Goal: Task Accomplishment & Management: Complete application form

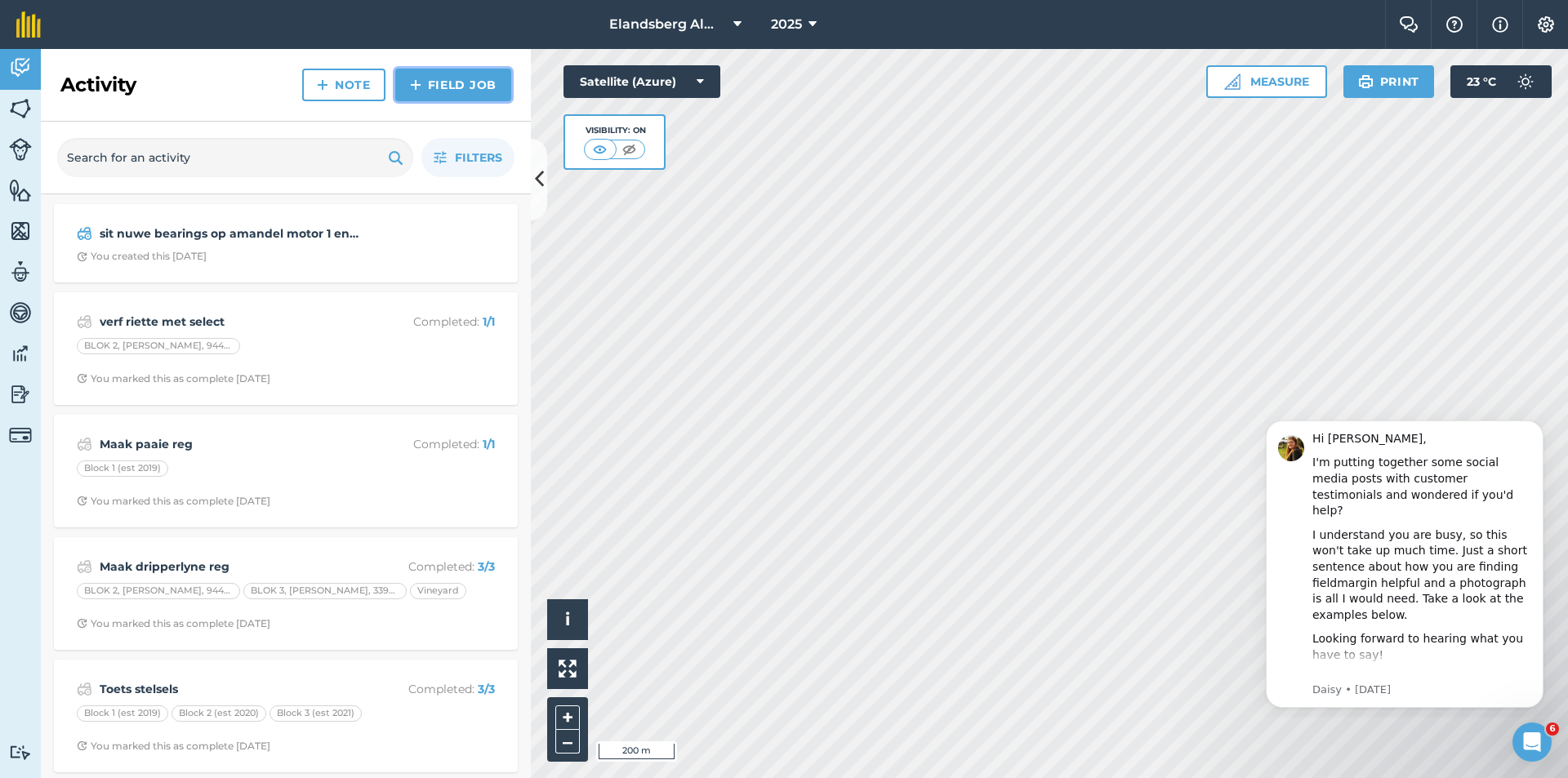
click at [425, 84] on link "Field Job" at bounding box center [452, 85] width 116 height 33
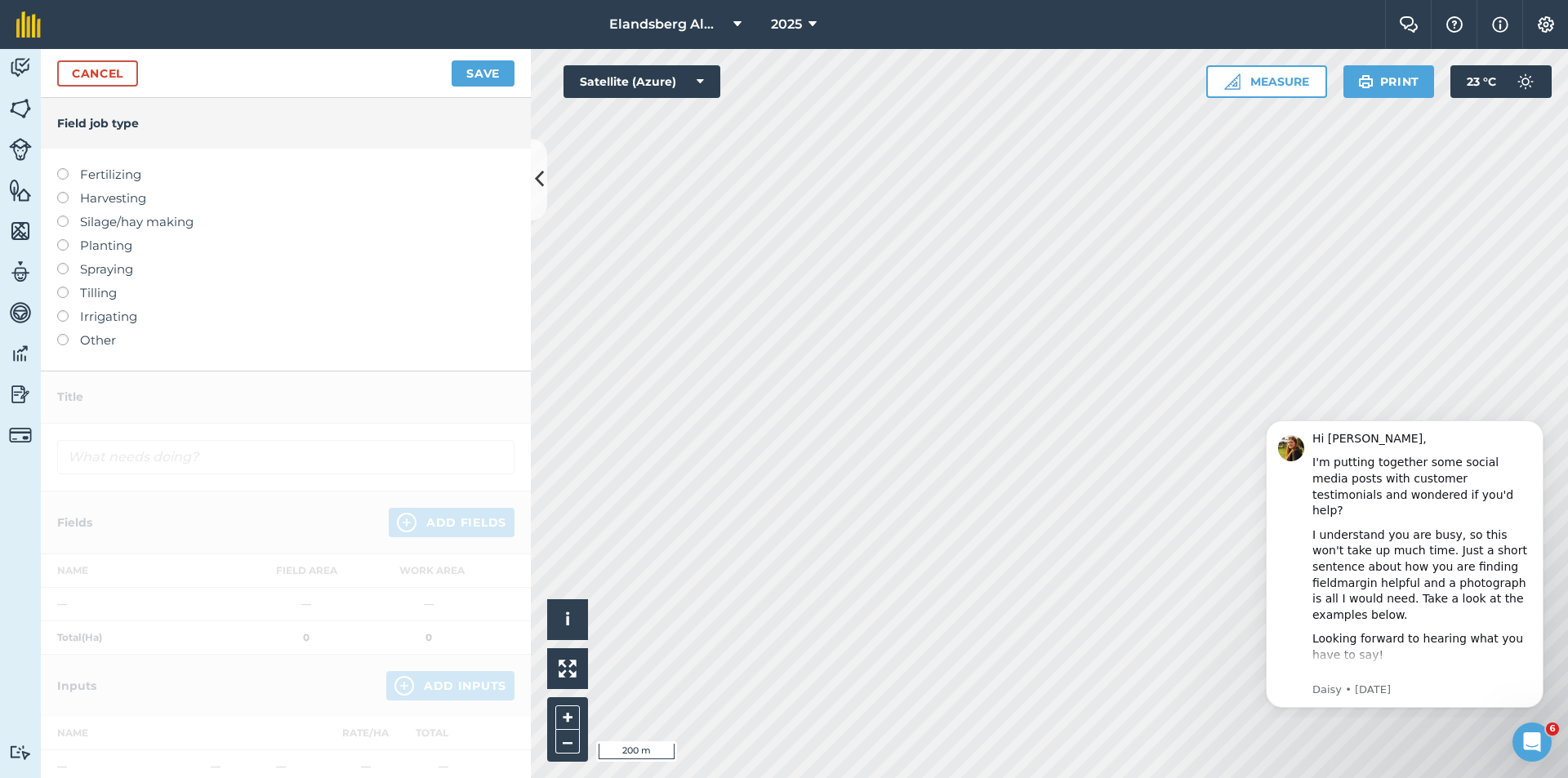
click at [100, 175] on label "Fertilizing" at bounding box center [286, 174] width 457 height 19
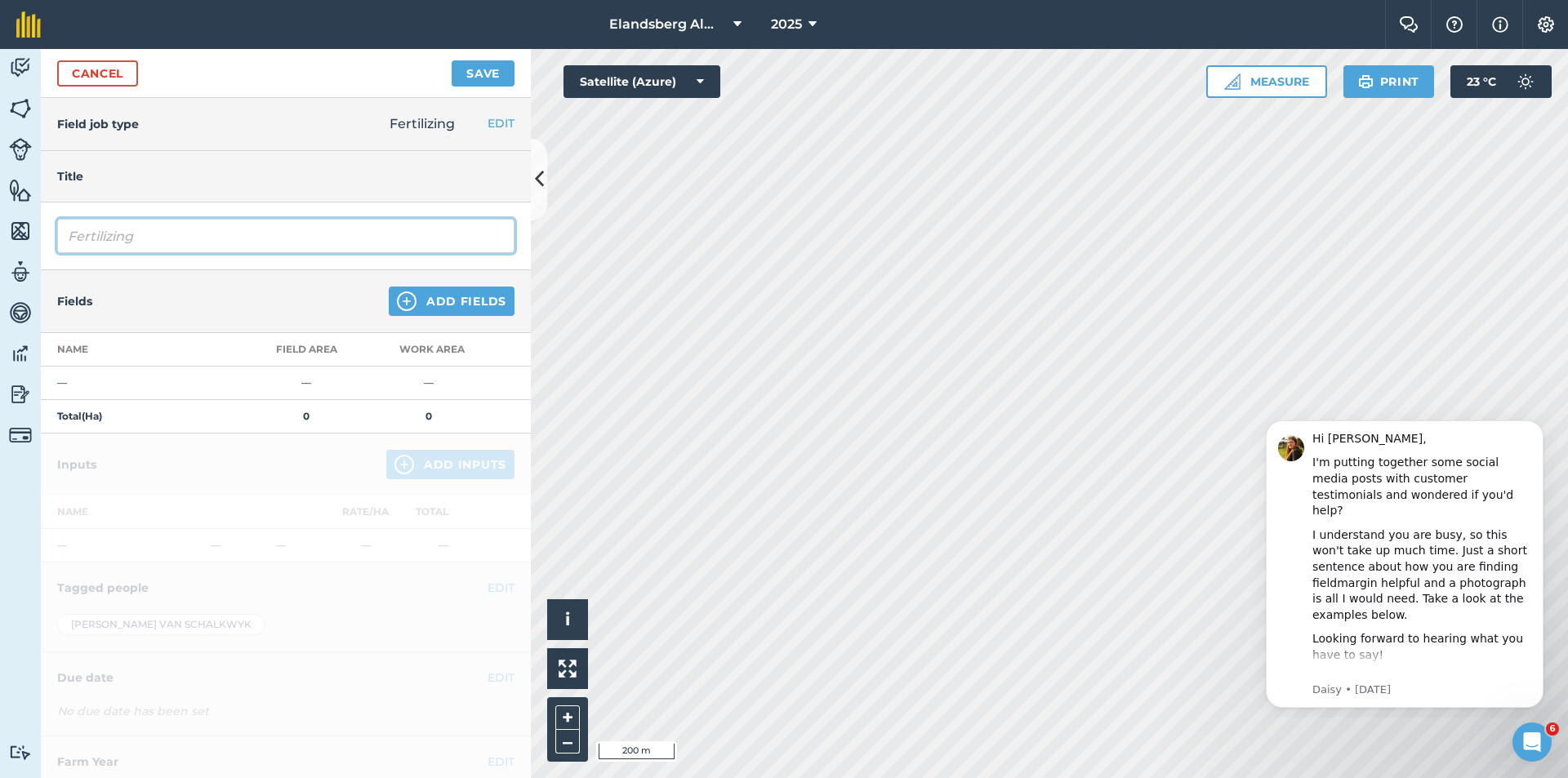
click at [192, 234] on input "Fertilizing" at bounding box center [286, 236] width 457 height 35
type input "FertilizingBoor 2kg/ha"
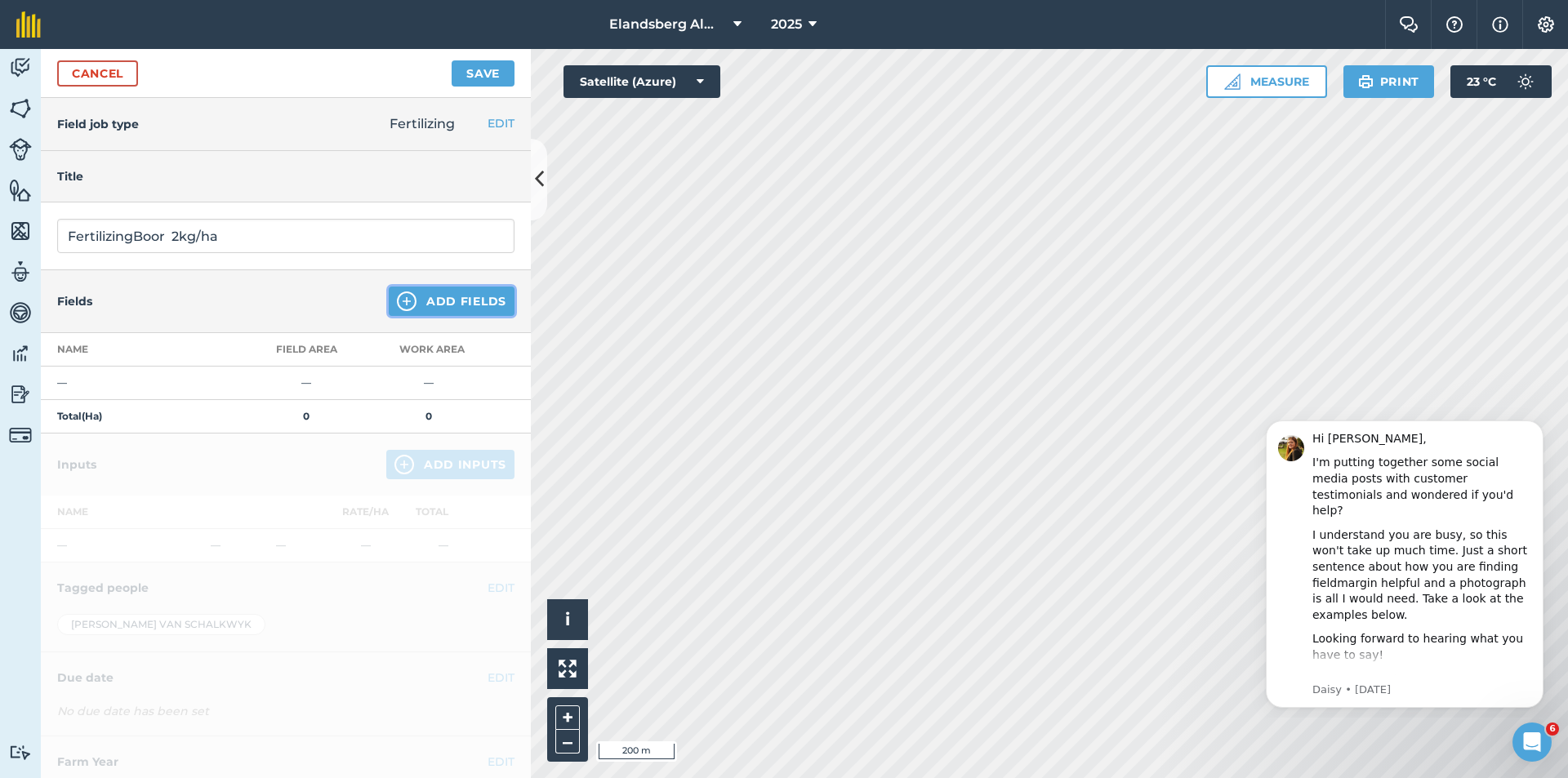
click at [421, 306] on button "Add Fields" at bounding box center [452, 301] width 126 height 29
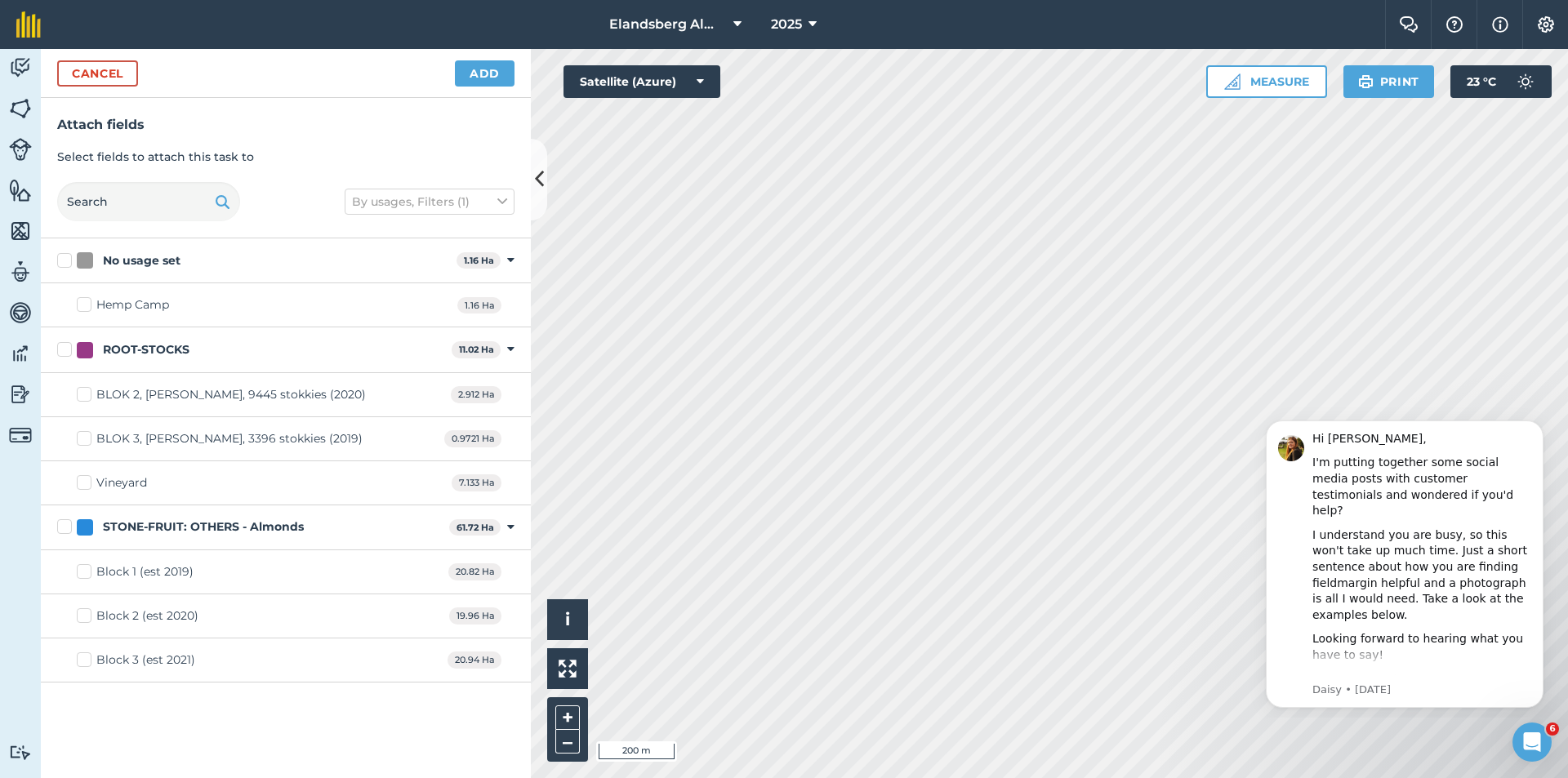
click at [67, 527] on label "STONE-FRUIT: OTHERS - Almonds" at bounding box center [250, 527] width 386 height 17
click at [67, 527] on input "STONE-FRUIT: OTHERS - Almonds" at bounding box center [63, 524] width 11 height 11
checkbox input "true"
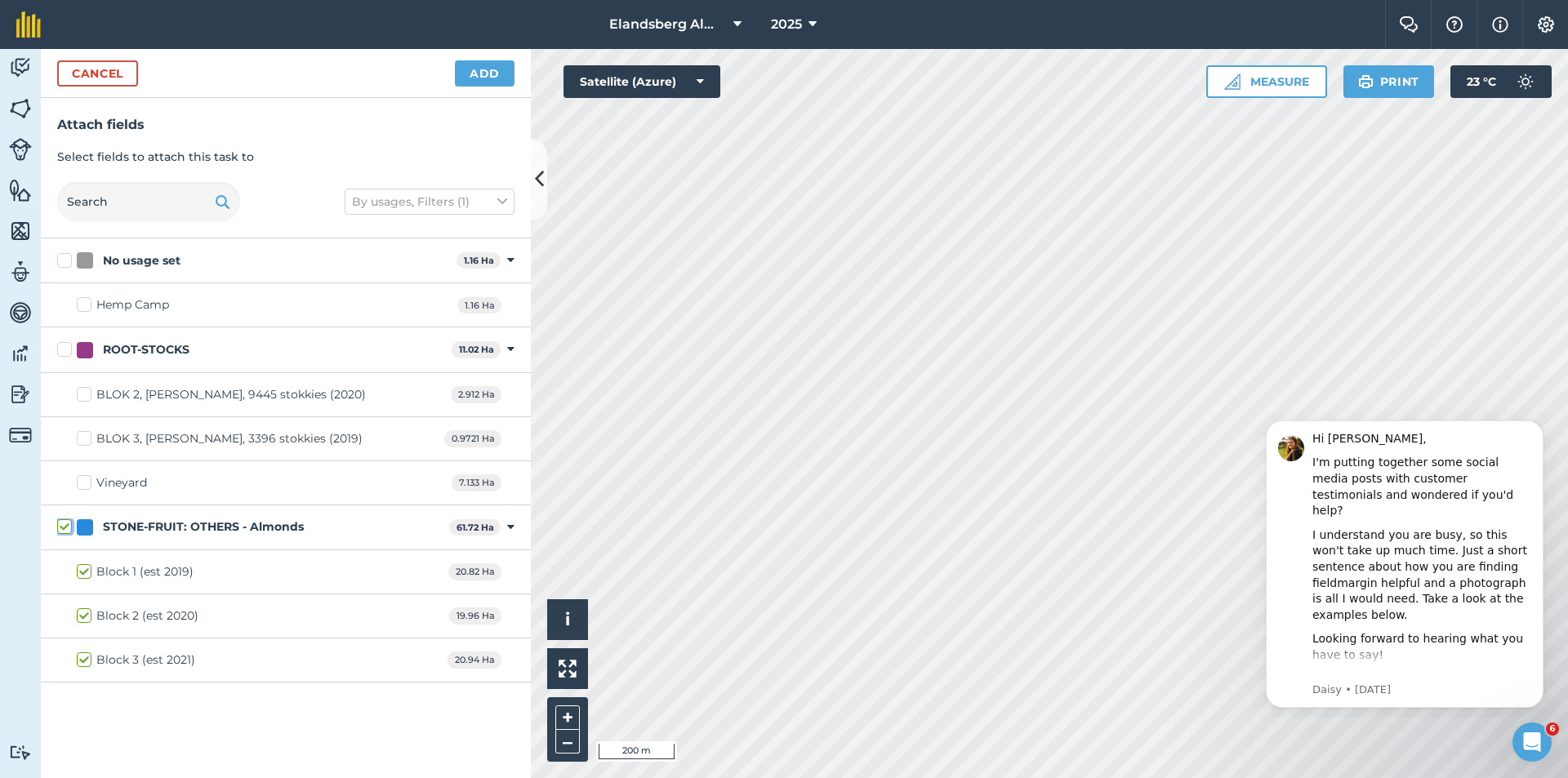
checkbox input "true"
click at [462, 70] on button "Add" at bounding box center [484, 73] width 59 height 26
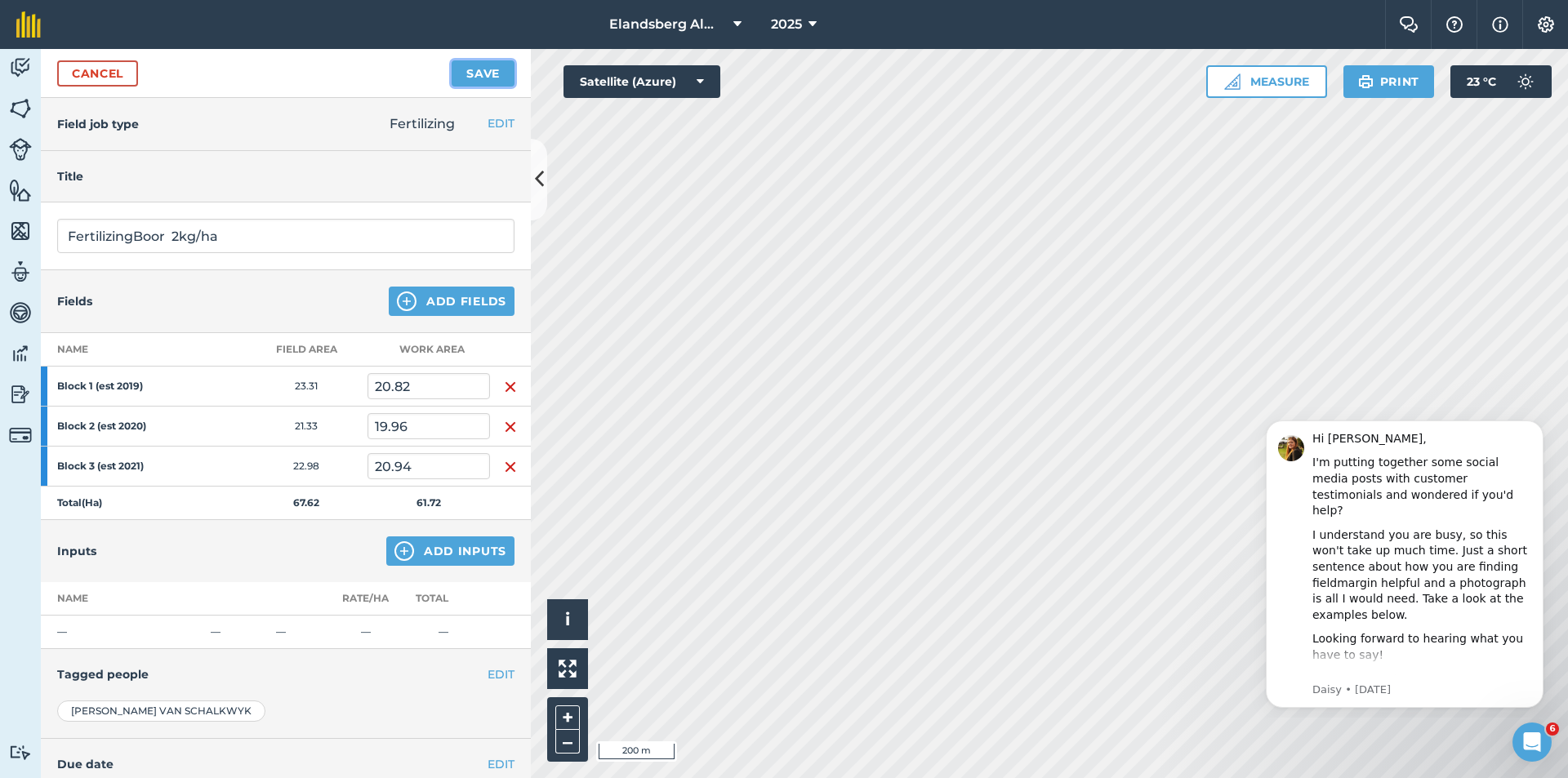
click at [456, 72] on button "Save" at bounding box center [483, 73] width 63 height 26
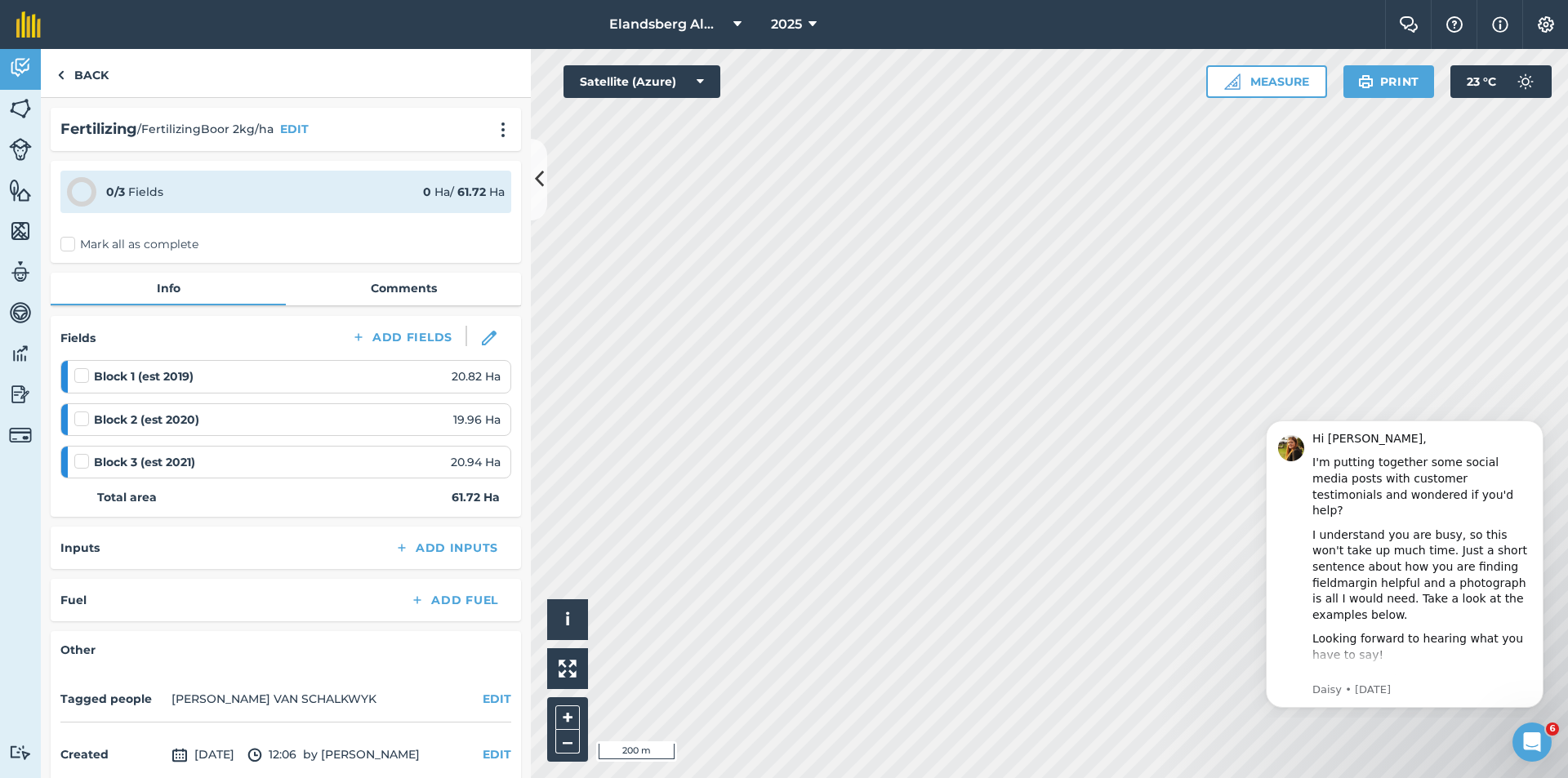
click at [80, 368] on label at bounding box center [83, 368] width 19 height 0
click at [80, 376] on input "checkbox" at bounding box center [79, 373] width 11 height 11
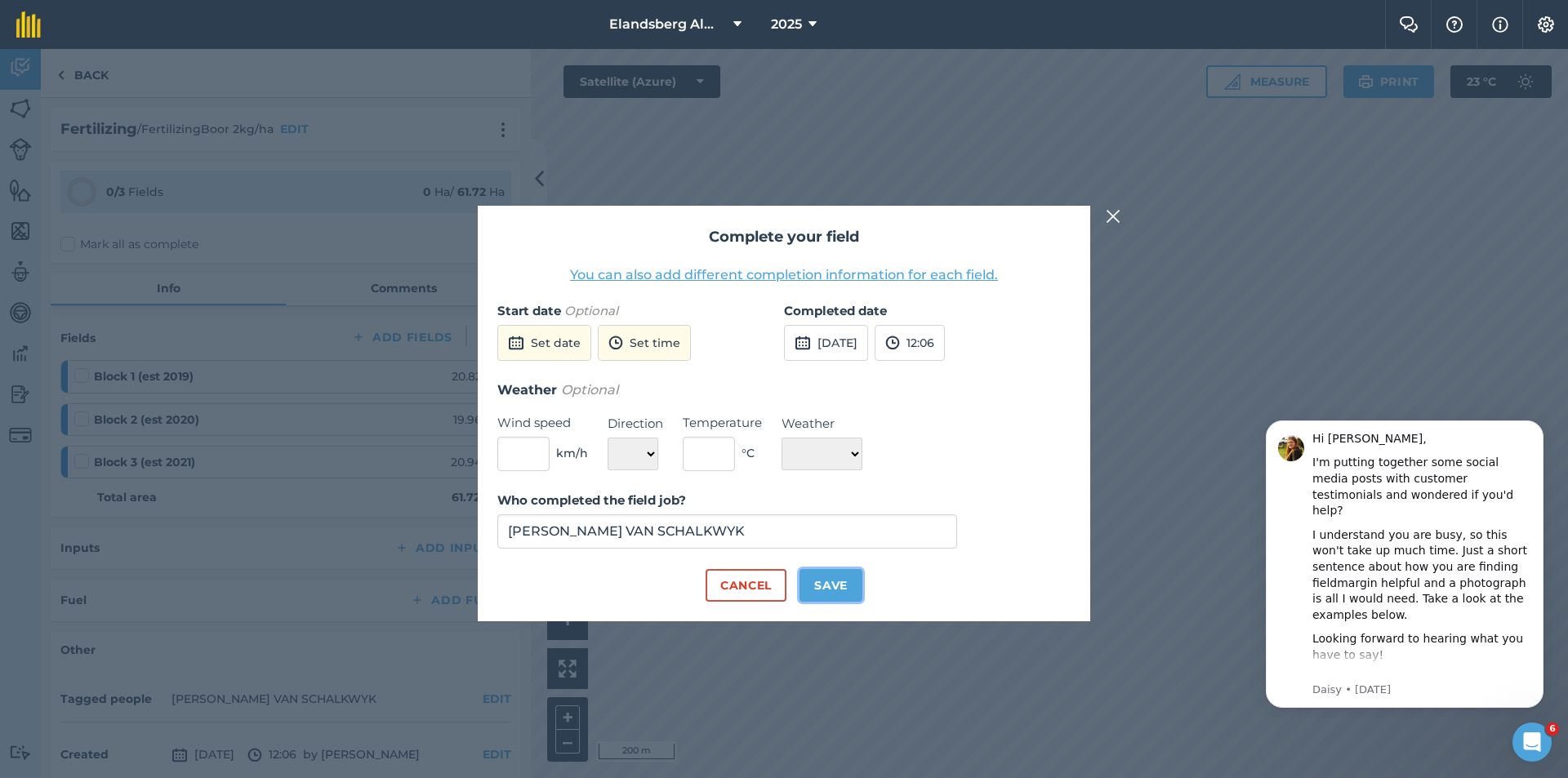
click at [815, 585] on button "Save" at bounding box center [831, 586] width 63 height 33
checkbox input "true"
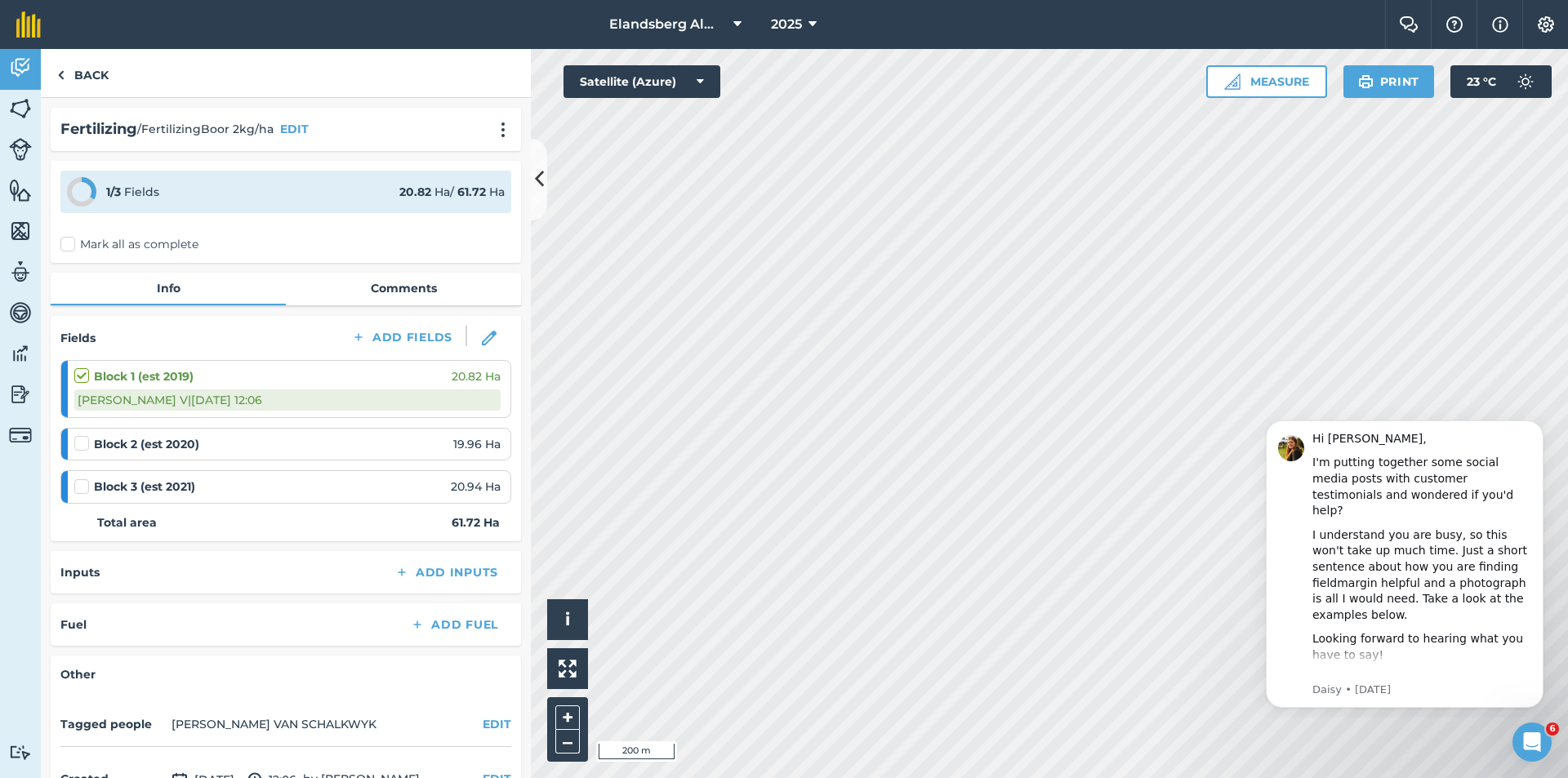
click at [82, 435] on label at bounding box center [83, 435] width 19 height 0
click at [82, 445] on input "checkbox" at bounding box center [79, 441] width 11 height 11
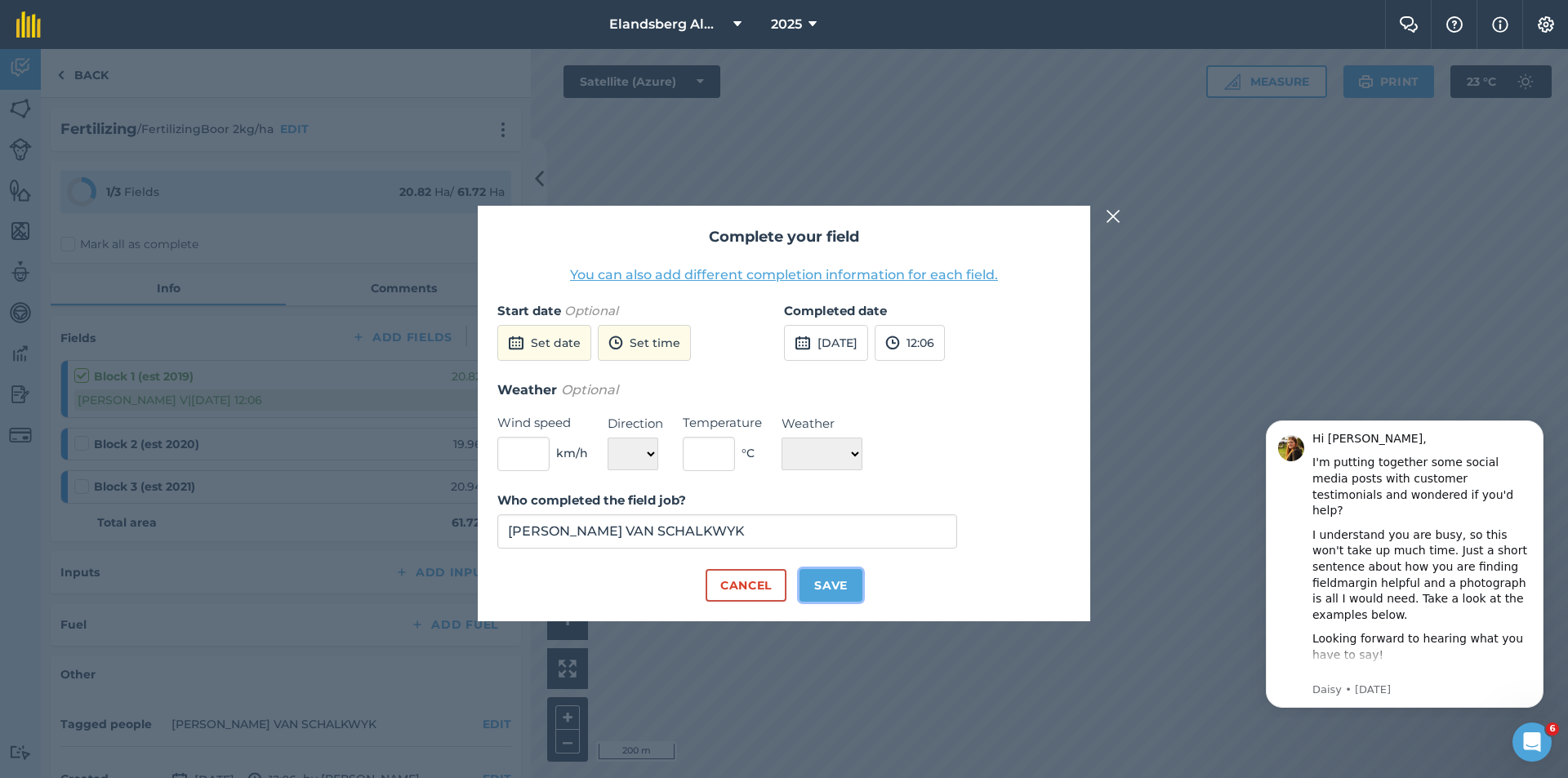
click at [818, 589] on button "Save" at bounding box center [831, 586] width 63 height 33
checkbox input "true"
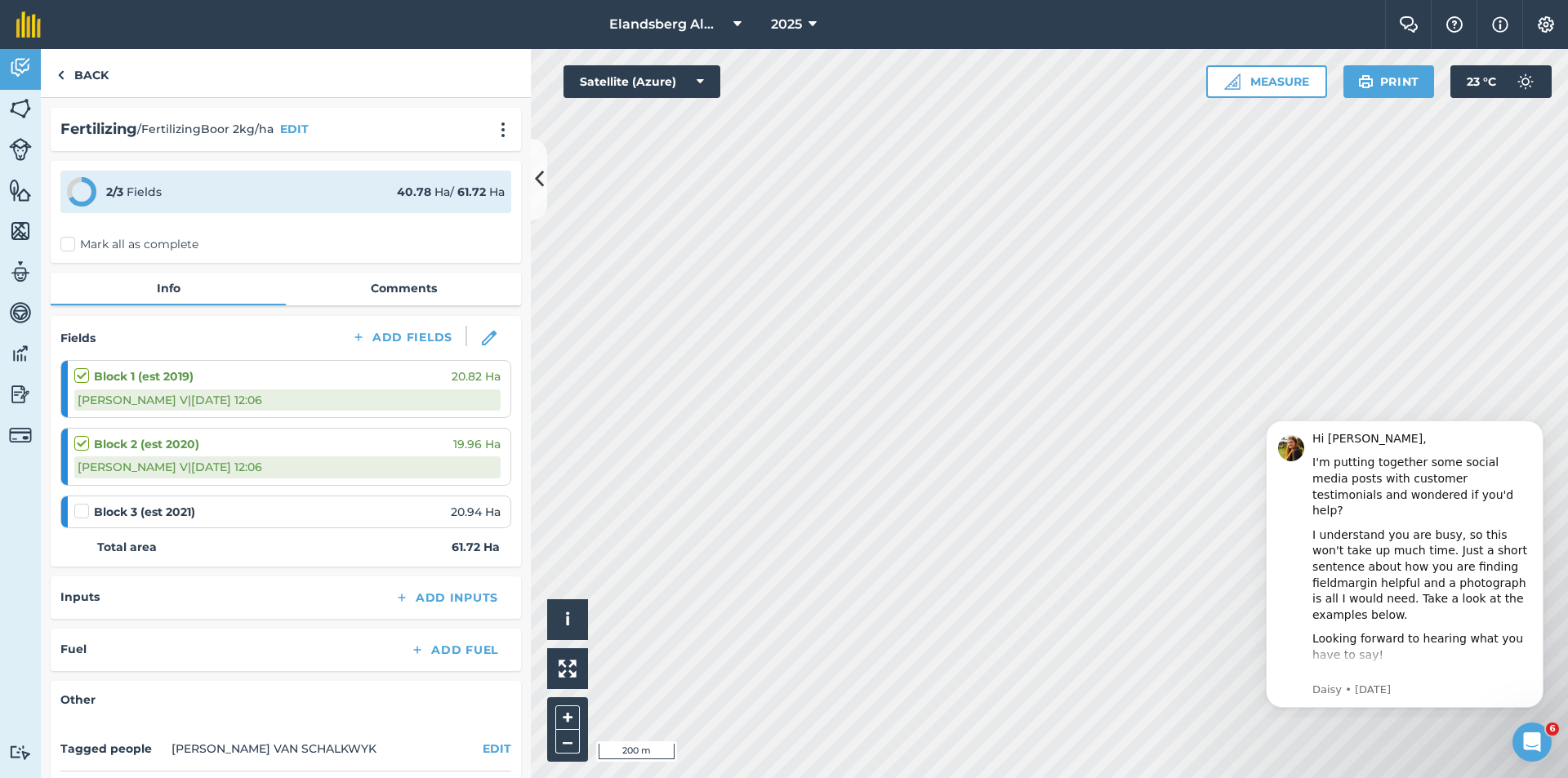
click at [86, 503] on label at bounding box center [83, 503] width 19 height 0
click at [85, 509] on input "checkbox" at bounding box center [79, 509] width 11 height 11
checkbox input "false"
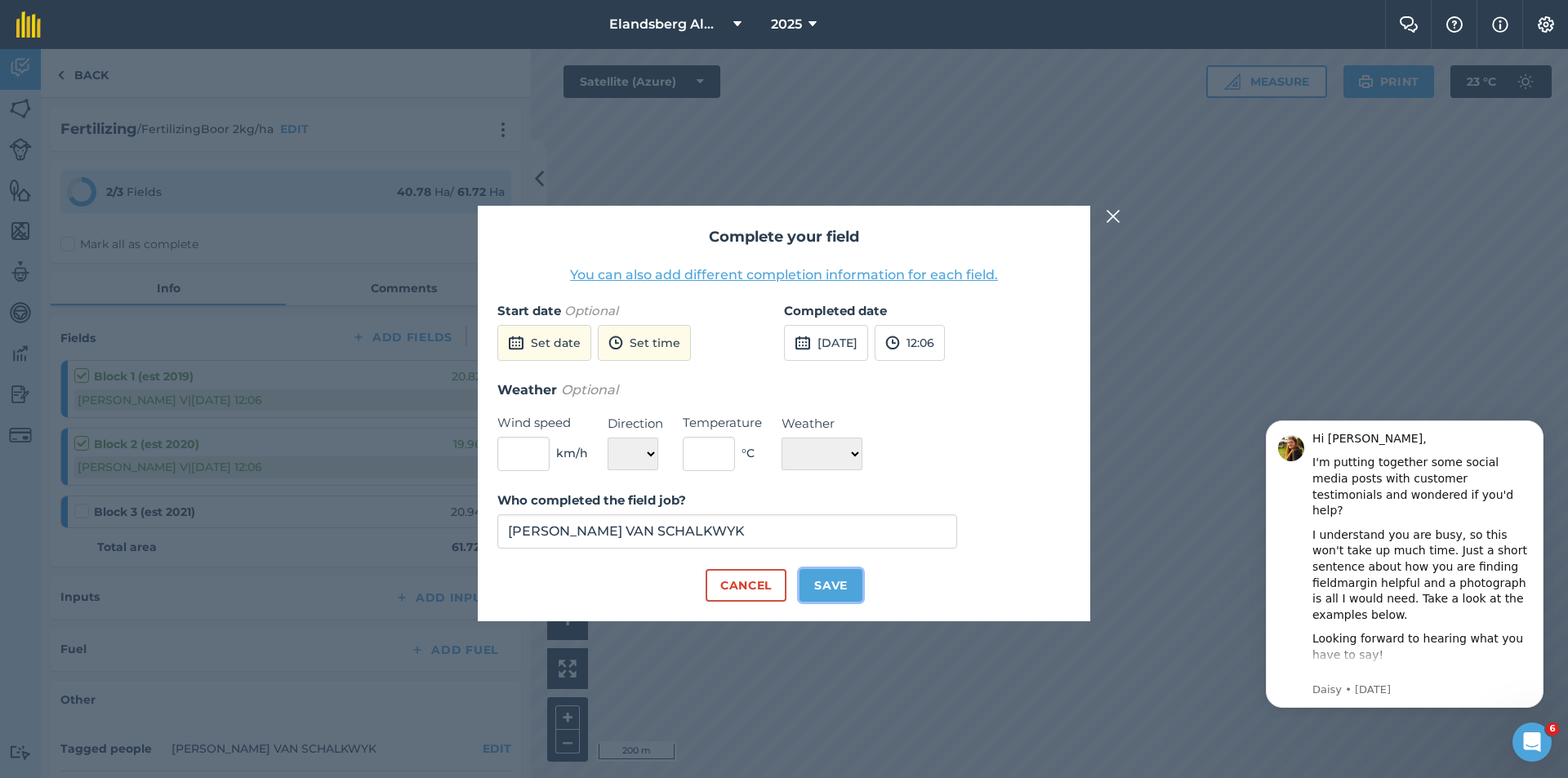
click at [815, 586] on button "Save" at bounding box center [831, 586] width 63 height 33
checkbox input "true"
